Goal: Check status

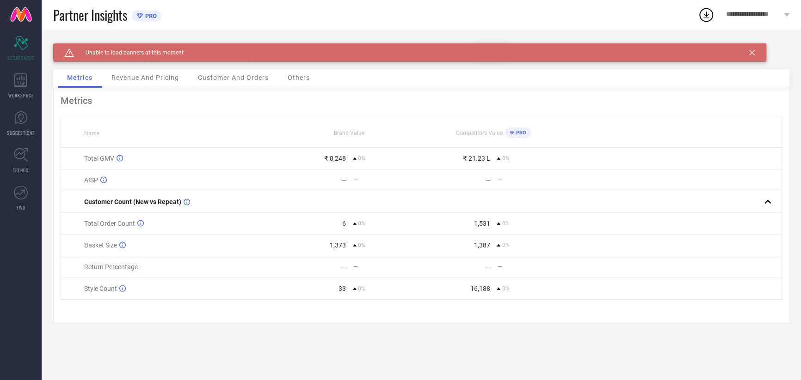
drag, startPoint x: 753, startPoint y: 52, endPoint x: 746, endPoint y: 55, distance: 7.9
click at [753, 52] on icon at bounding box center [752, 53] width 6 height 6
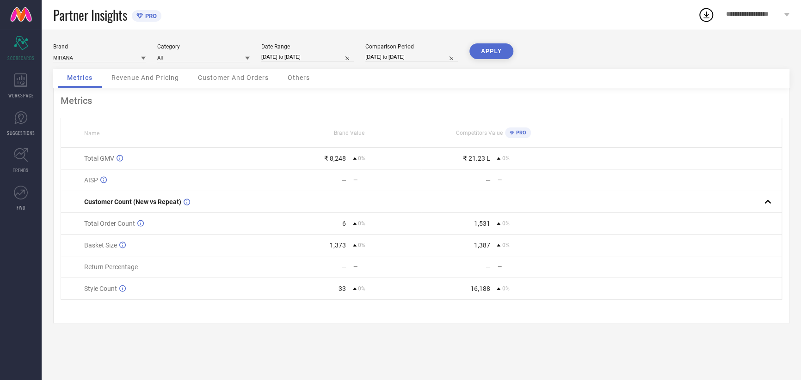
click at [292, 56] on input "[DATE] to [DATE]" at bounding box center [307, 57] width 92 height 10
select select "9"
select select "2025"
select select "10"
select select "2025"
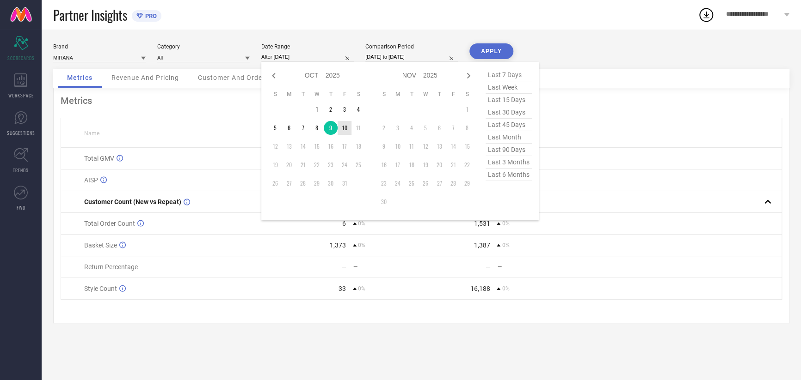
click at [338, 128] on td "10" at bounding box center [344, 128] width 14 height 14
type input "[DATE] to [DATE]"
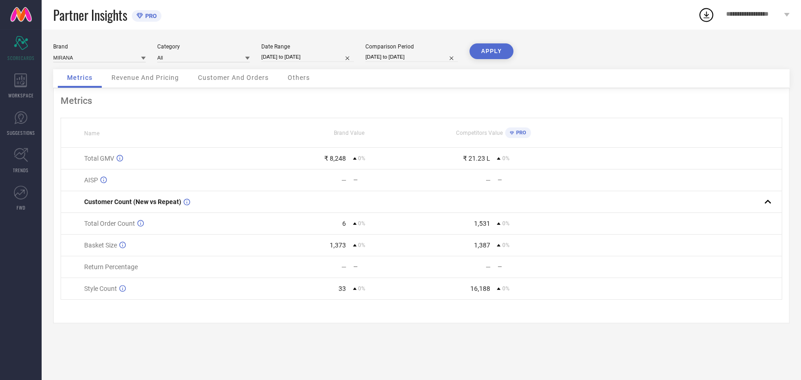
select select "9"
select select "2025"
select select "10"
select select "2025"
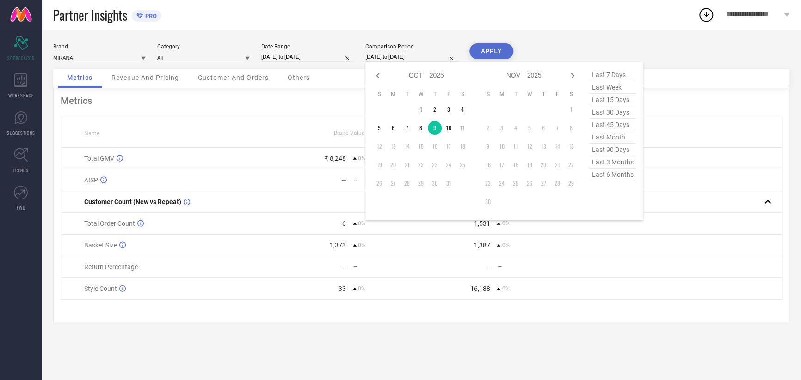
click at [401, 54] on input "[DATE] to [DATE]" at bounding box center [411, 57] width 92 height 10
click at [445, 130] on td "10" at bounding box center [448, 128] width 14 height 14
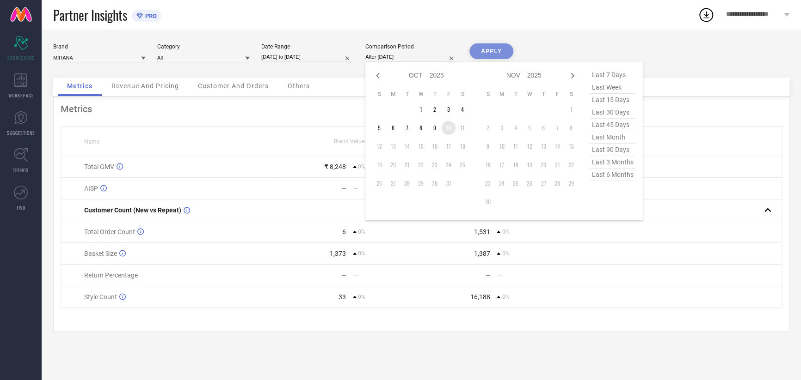
type input "[DATE] to [DATE]"
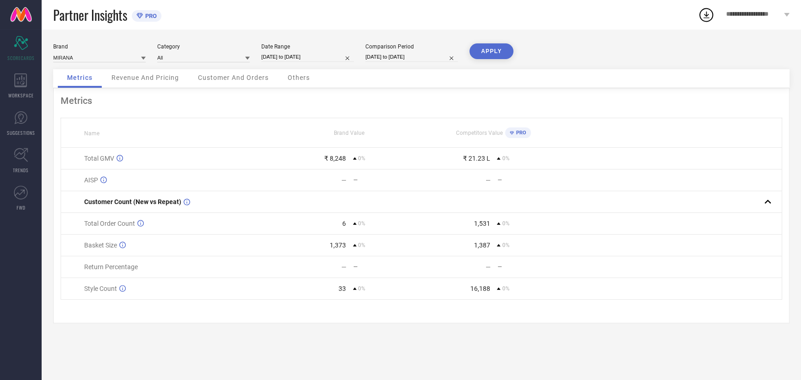
click at [504, 48] on button "APPLY" at bounding box center [491, 51] width 44 height 16
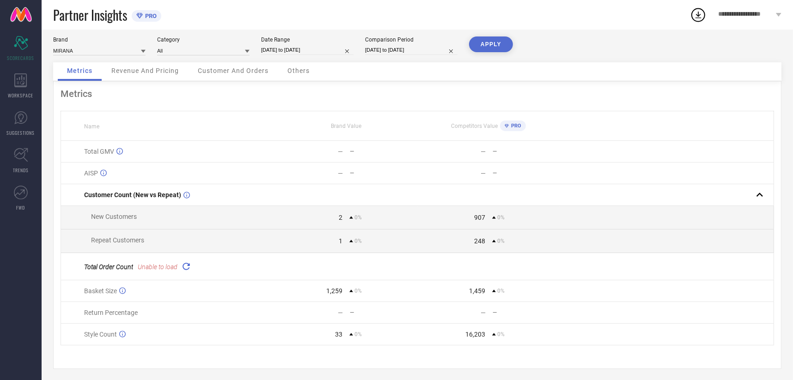
scroll to position [14, 0]
